Goal: Transaction & Acquisition: Purchase product/service

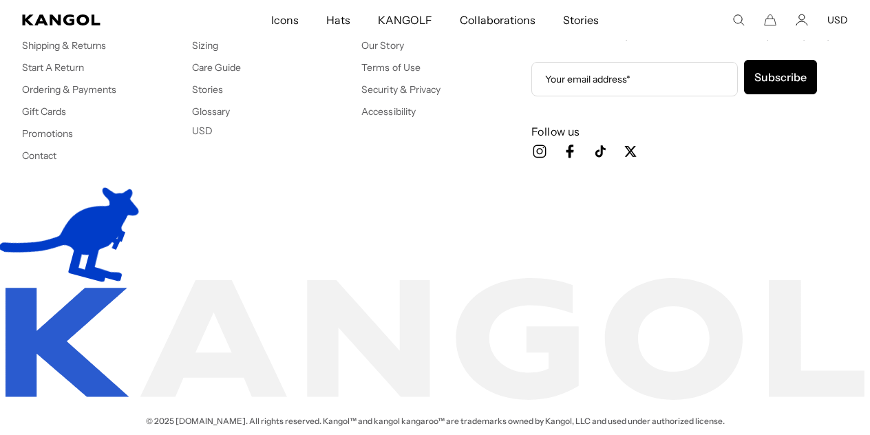
scroll to position [0, 284]
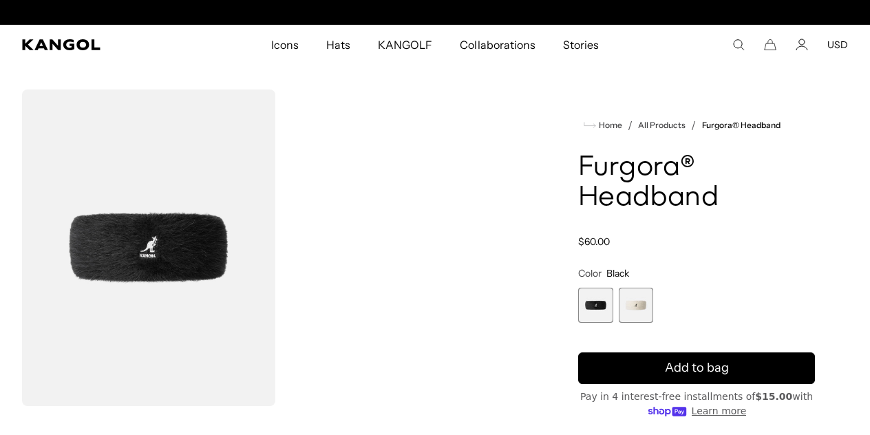
scroll to position [0, 284]
